Goal: Navigation & Orientation: Find specific page/section

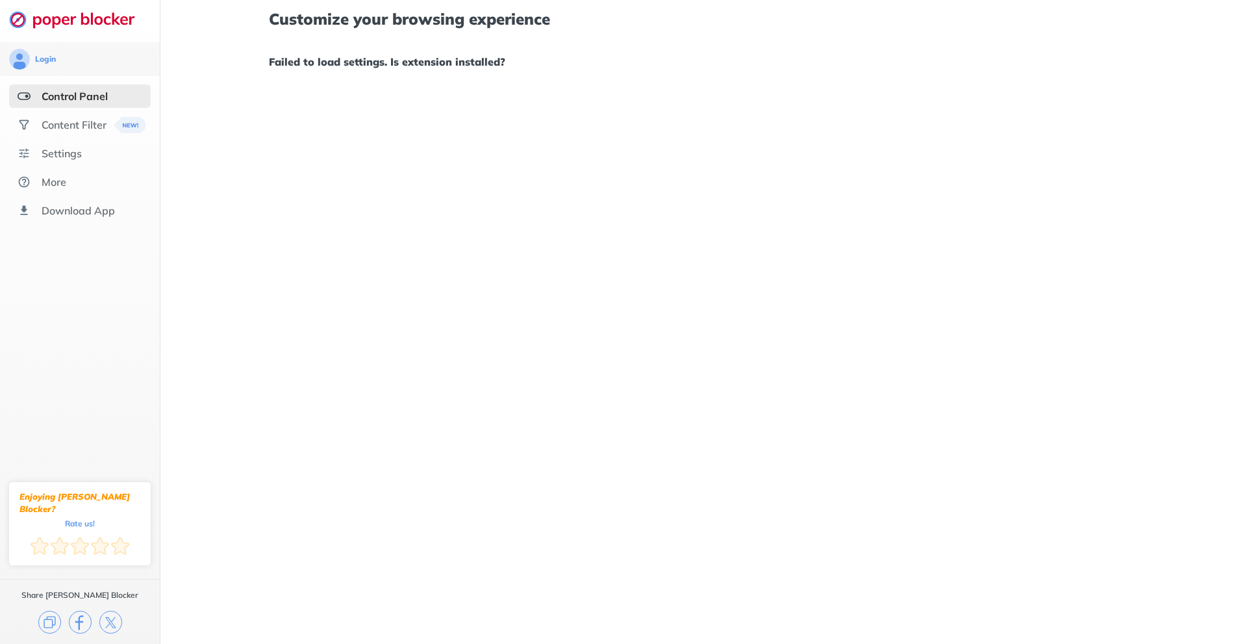
click at [662, 403] on div "Customize your browsing experience Failed to load settings. Is extension instal…" at bounding box center [703, 322] width 1086 height 644
click at [79, 125] on div "Content Filter" at bounding box center [74, 124] width 65 height 13
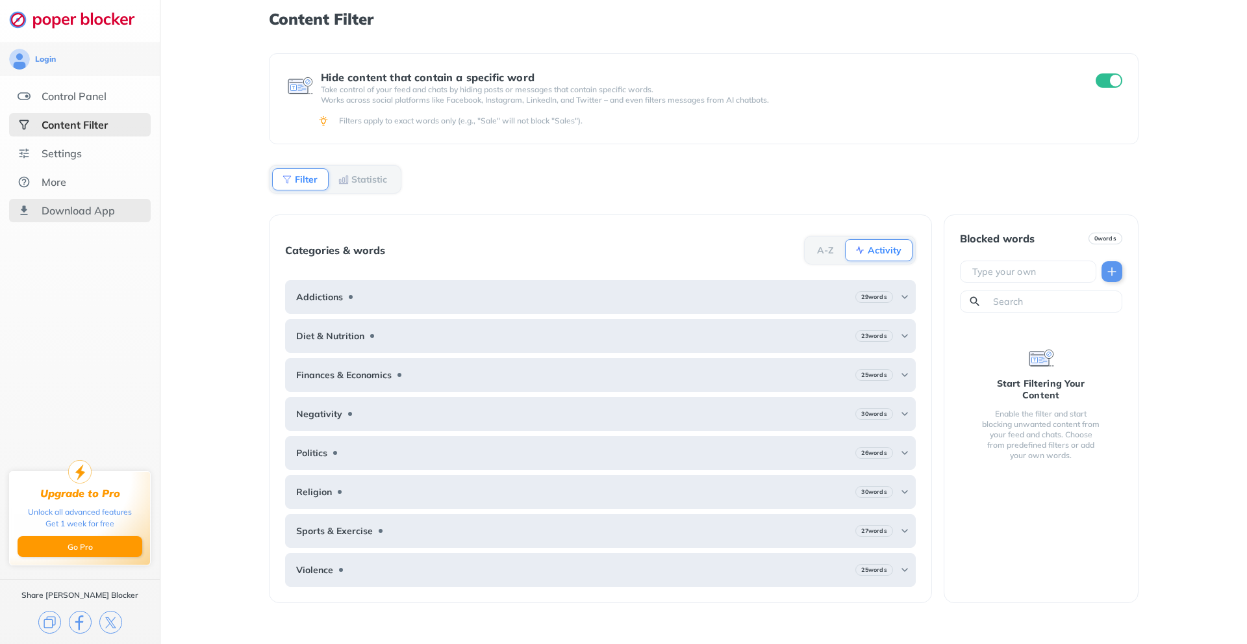
click at [117, 211] on div "Download App" at bounding box center [80, 210] width 142 height 23
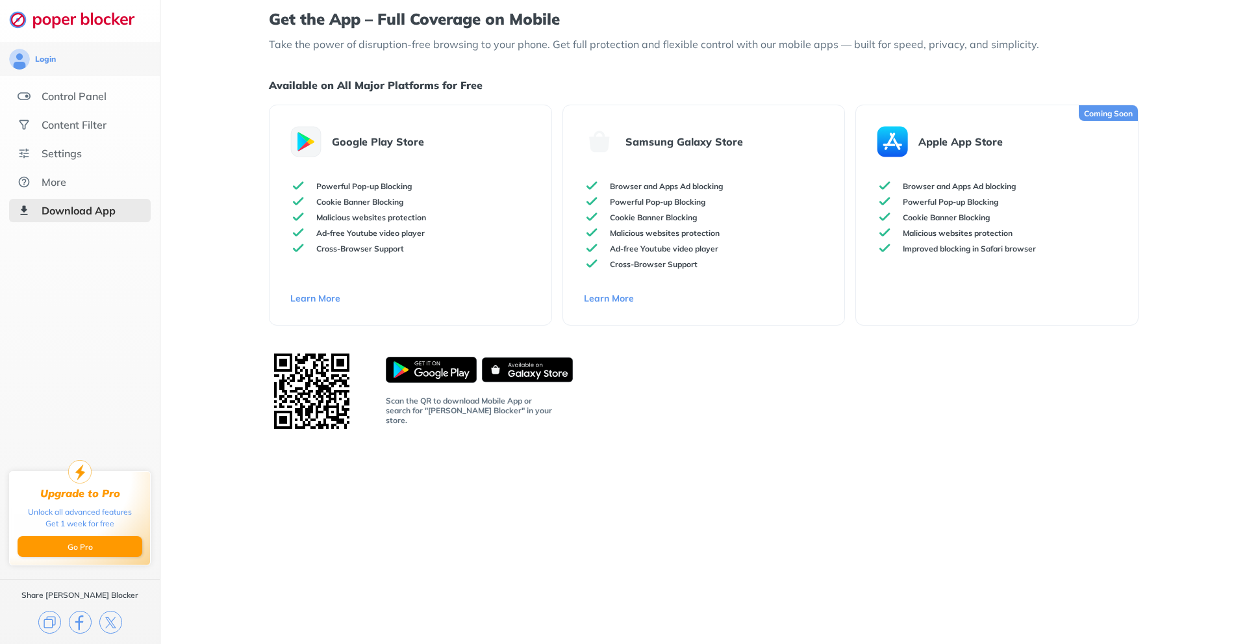
click at [312, 295] on link "Learn More" at bounding box center [410, 298] width 240 height 12
